Goal: Task Accomplishment & Management: Use online tool/utility

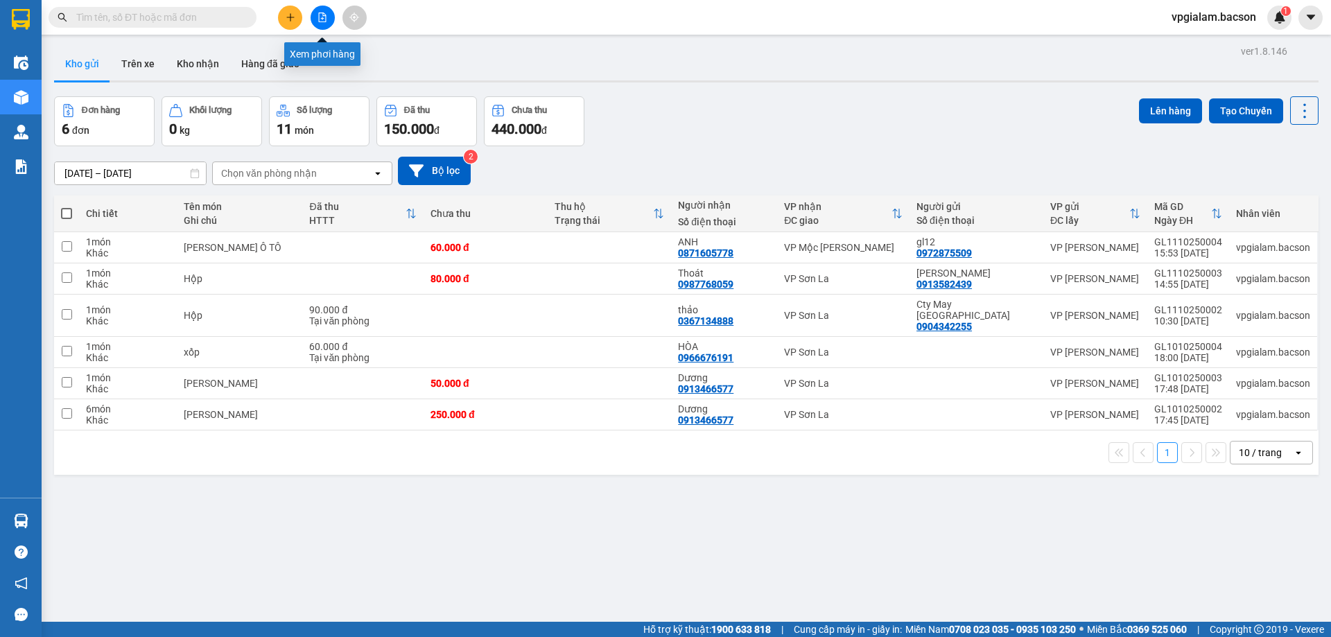
click at [325, 16] on icon "file-add" at bounding box center [323, 17] width 8 height 10
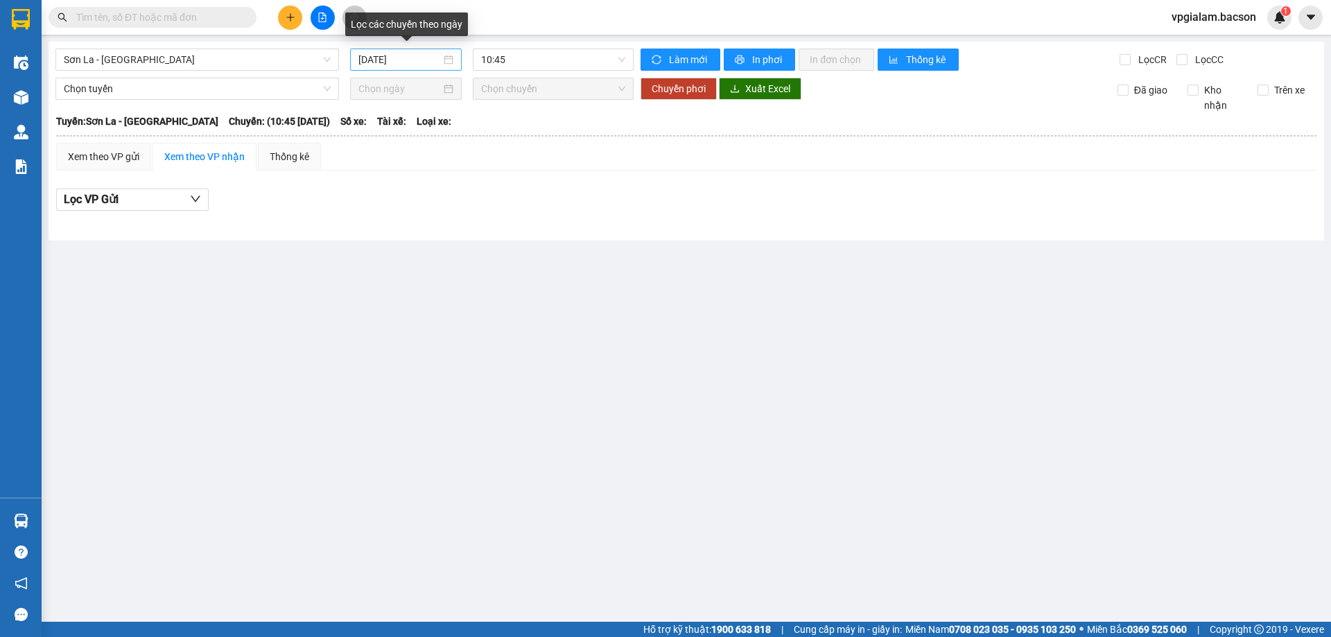
click at [447, 62] on div "[DATE]" at bounding box center [405, 59] width 95 height 15
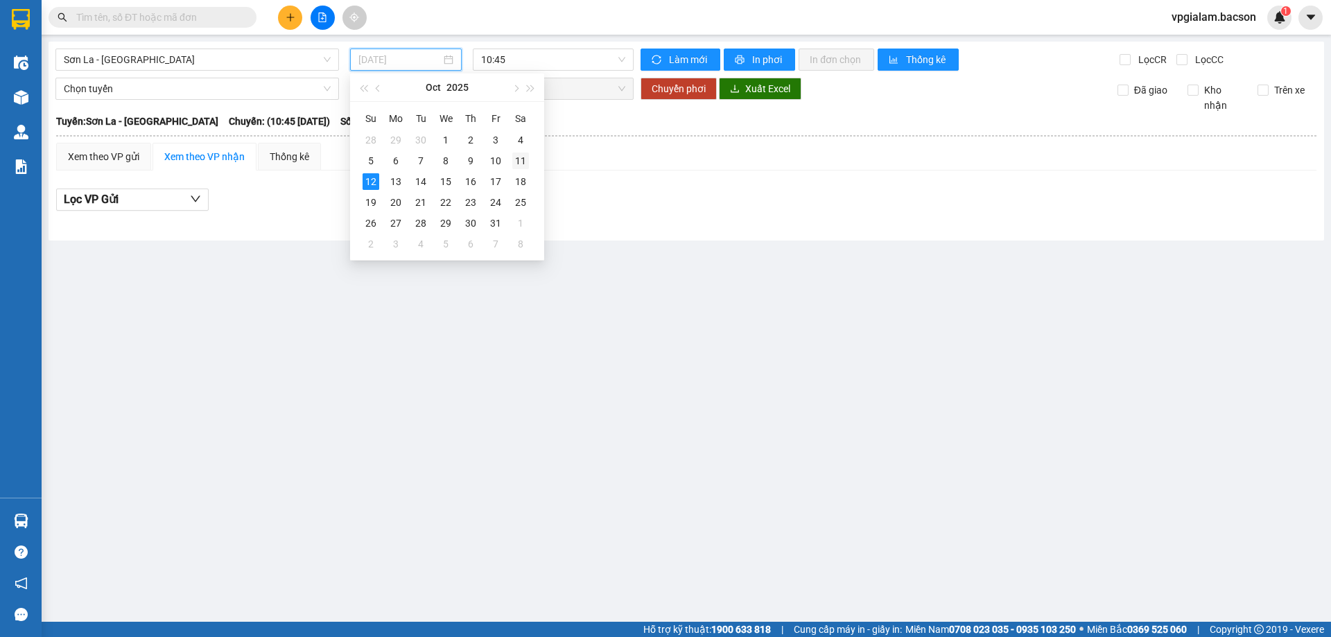
click at [524, 163] on div "11" at bounding box center [520, 161] width 17 height 17
type input "[DATE]"
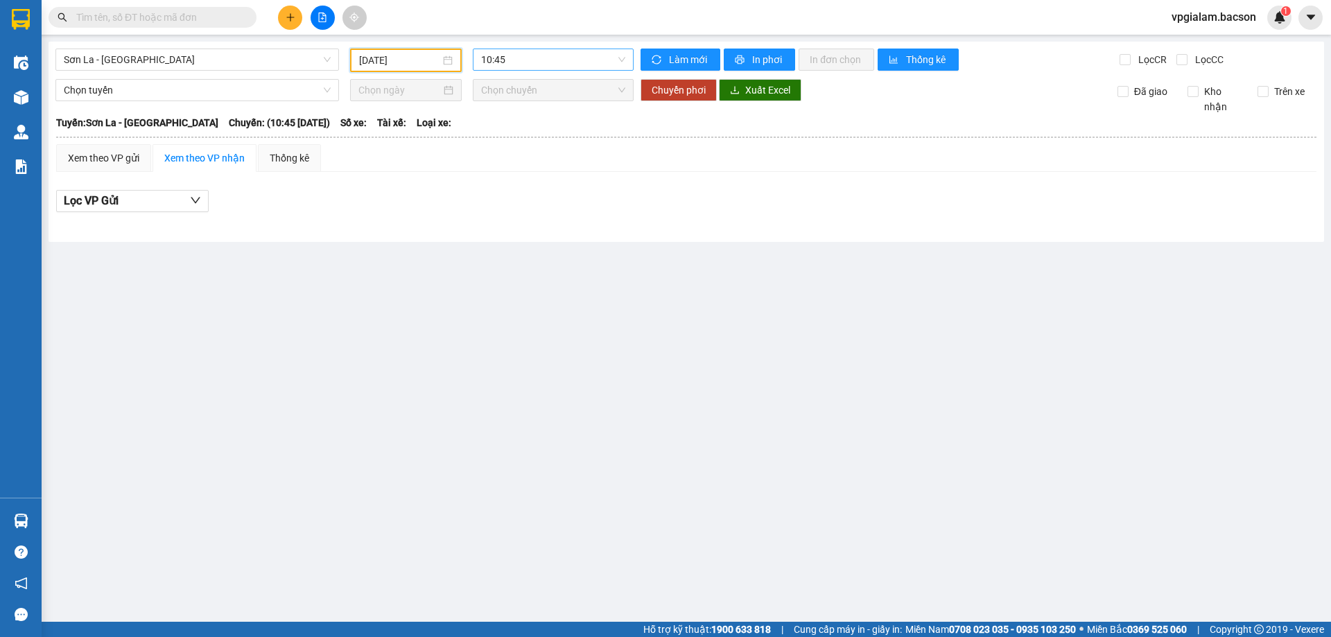
click at [532, 69] on span "10:45" at bounding box center [553, 59] width 144 height 21
click at [528, 175] on div "15:30 - 29h-773.34" at bounding box center [535, 175] width 108 height 15
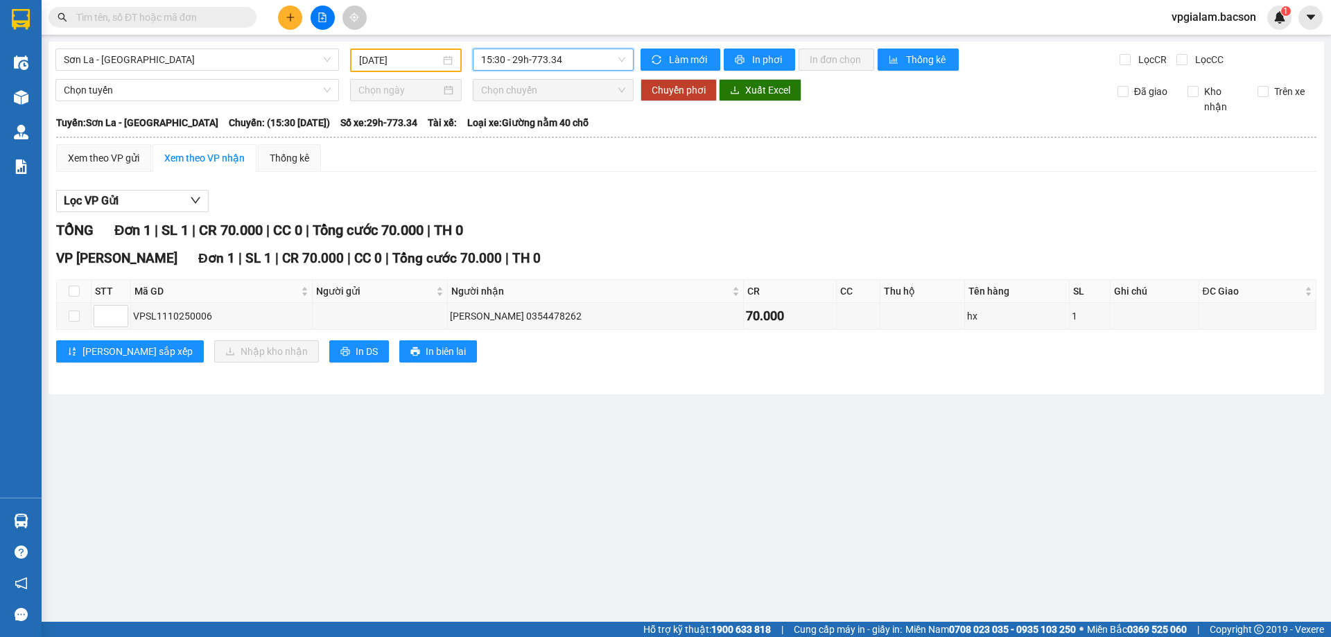
click at [532, 59] on span "15:30 - 29h-773.34" at bounding box center [553, 59] width 144 height 21
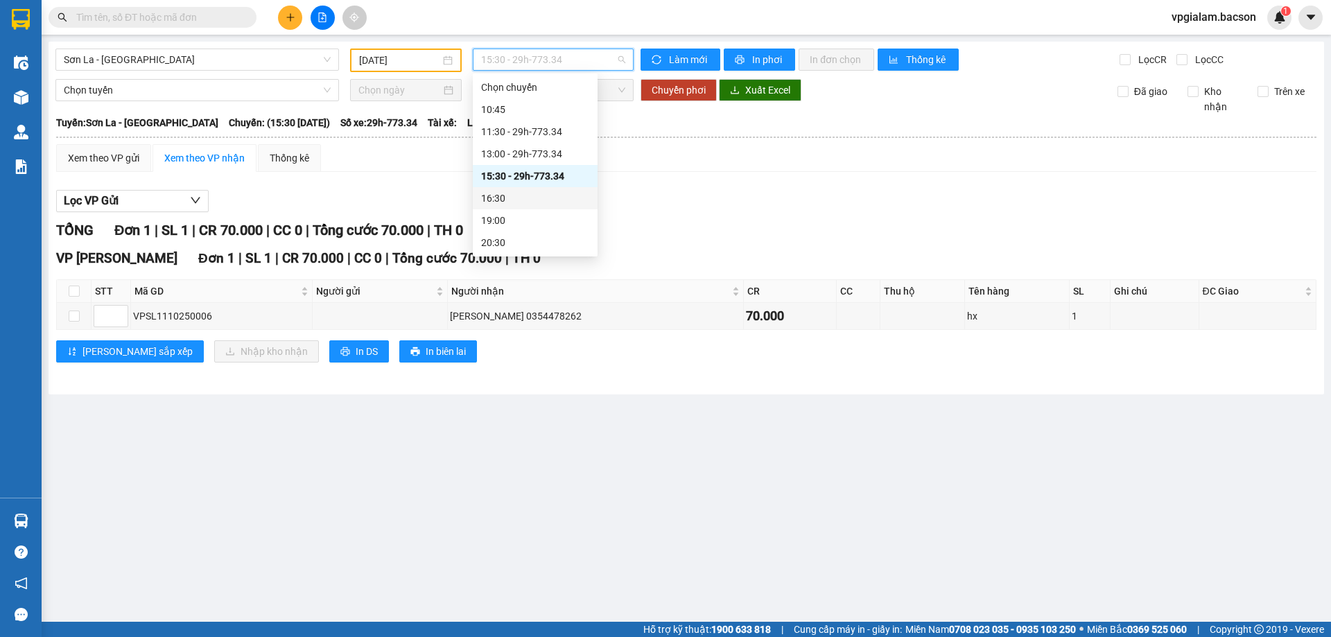
scroll to position [67, 0]
click at [529, 202] on div "21:30" at bounding box center [535, 198] width 108 height 15
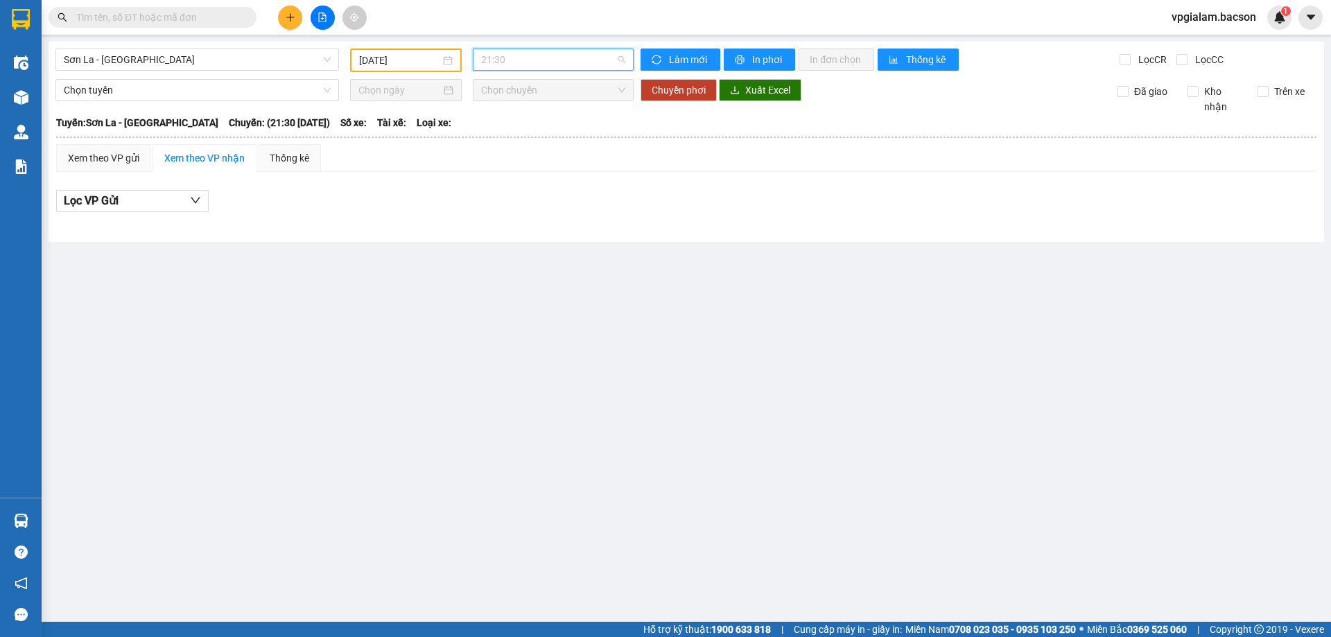
click at [586, 61] on span "21:30" at bounding box center [553, 59] width 144 height 21
click at [539, 249] on div "22:30 - 29h-773.34" at bounding box center [535, 242] width 108 height 15
